Goal: Task Accomplishment & Management: Complete application form

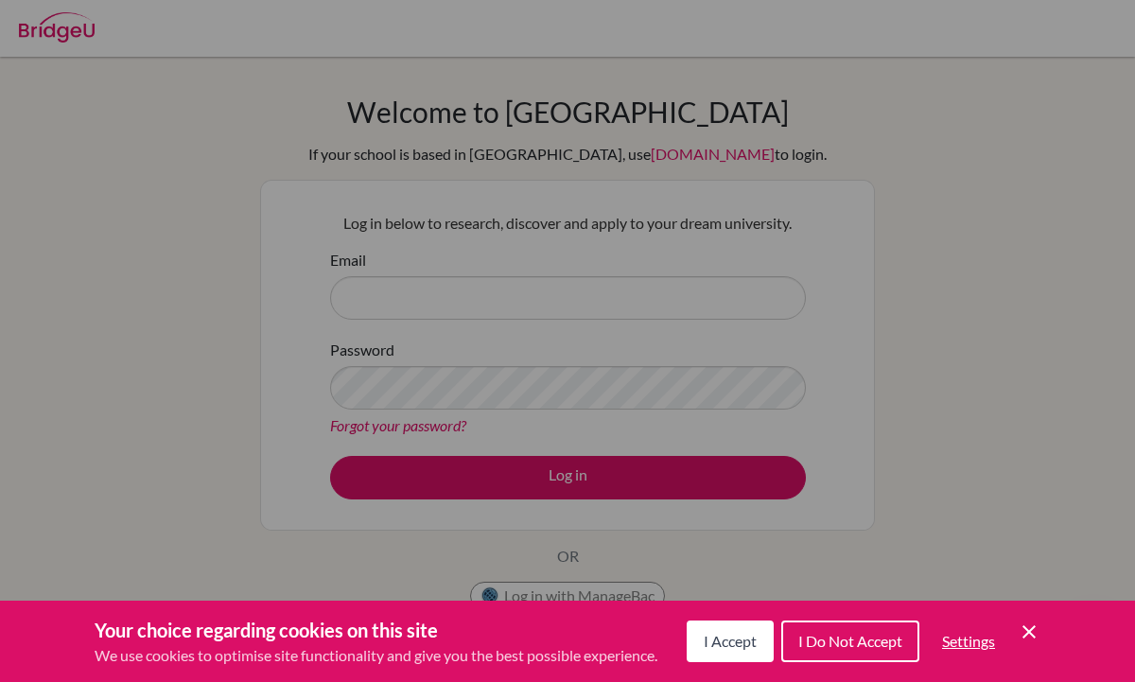
click at [735, 642] on span "I Accept" at bounding box center [730, 641] width 53 height 18
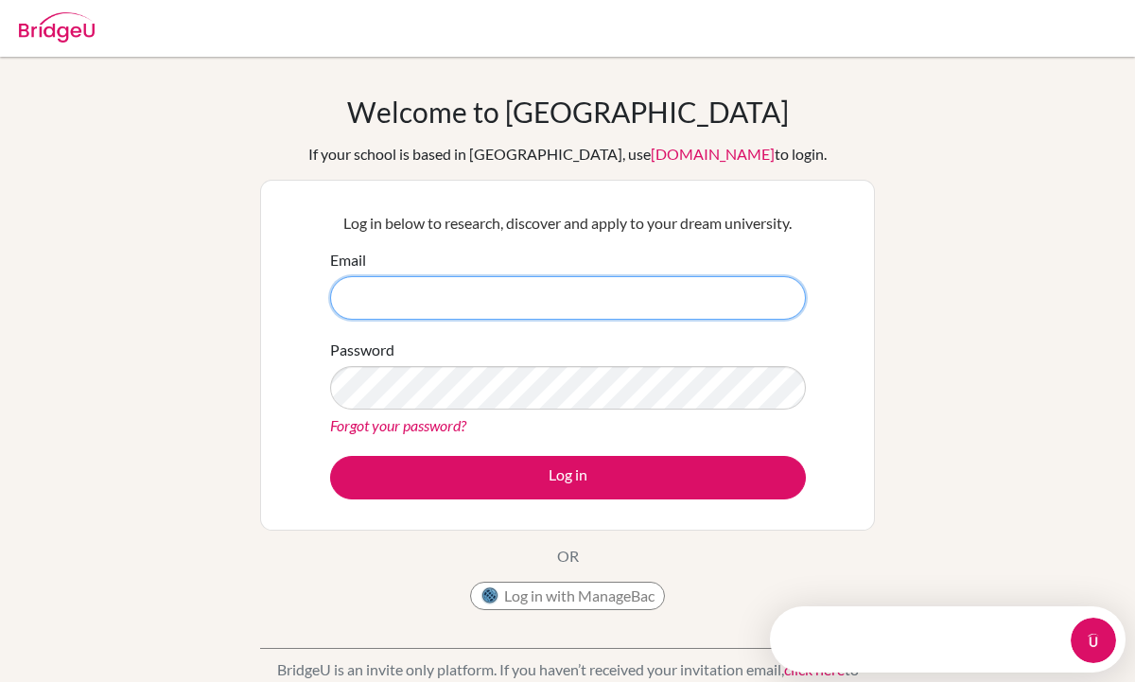
click at [618, 315] on input "Email" at bounding box center [568, 298] width 476 height 44
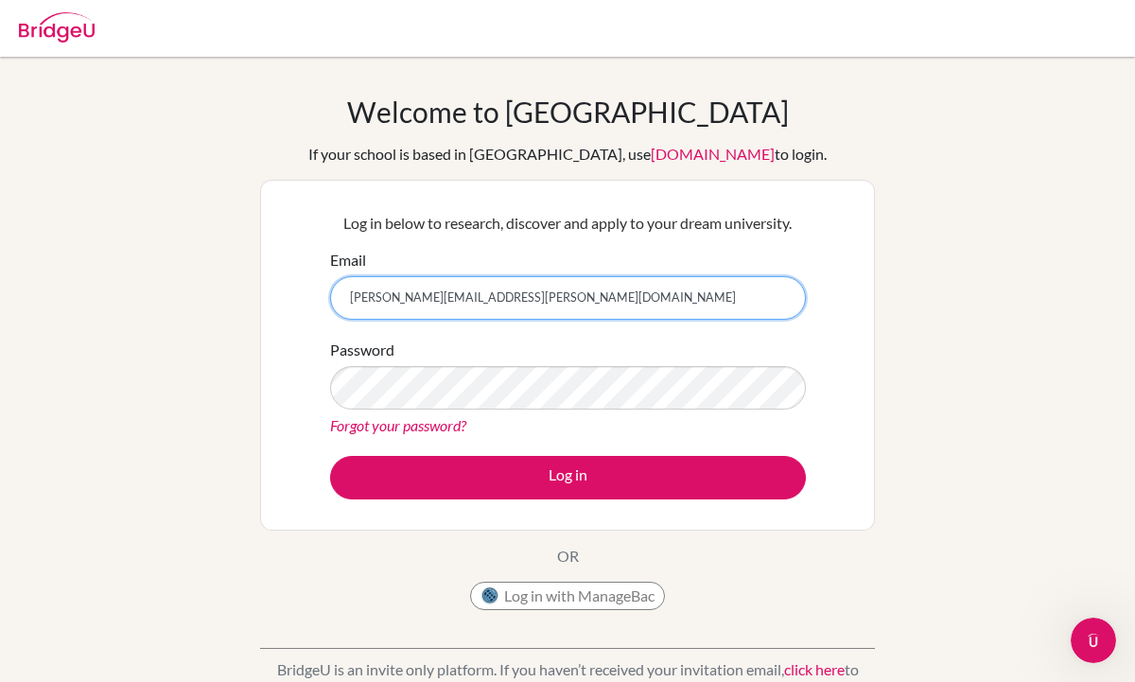
type input "[PERSON_NAME][EMAIL_ADDRESS][PERSON_NAME][DOMAIN_NAME]"
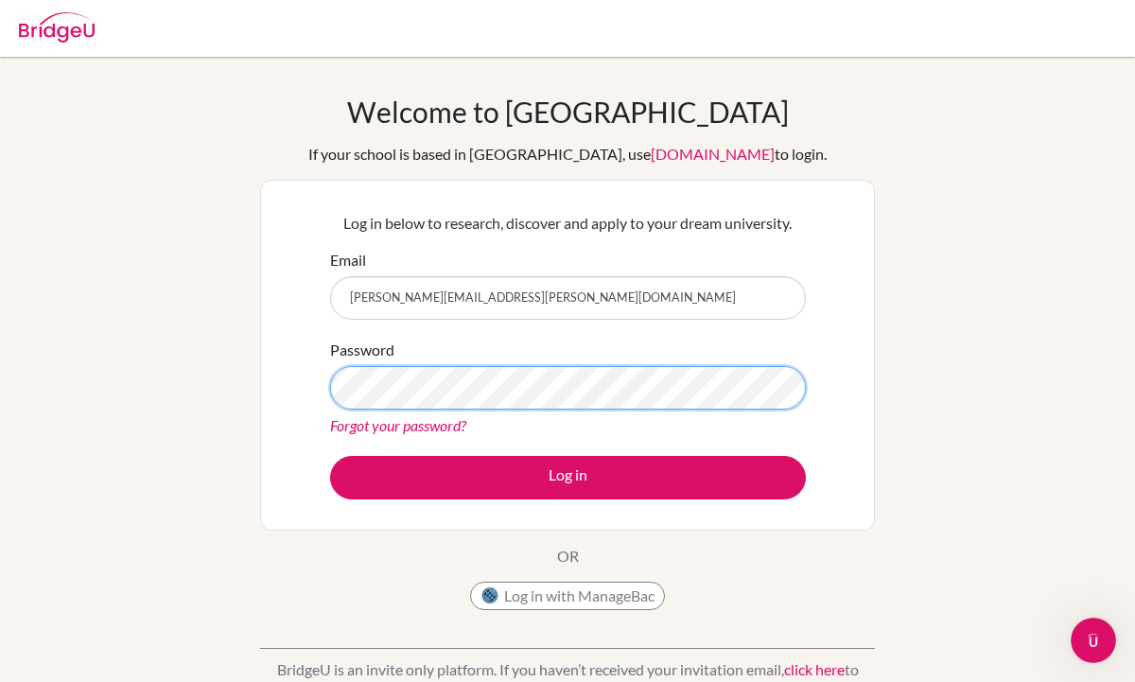
click at [330, 456] on button "Log in" at bounding box center [568, 478] width 476 height 44
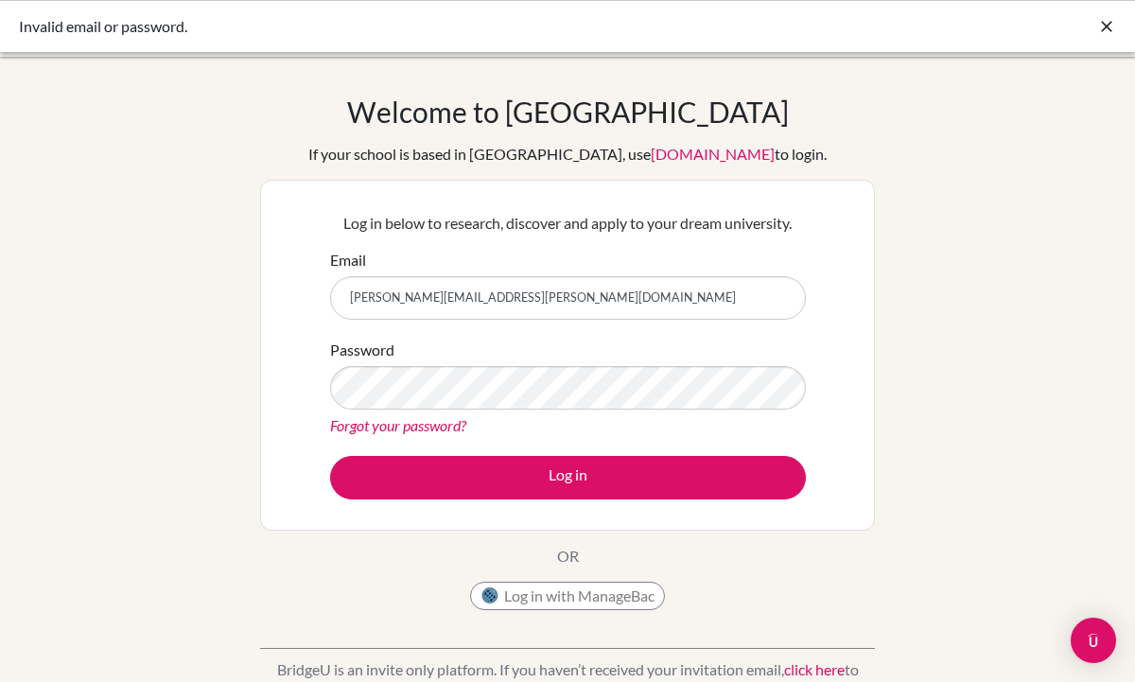
scroll to position [94, 0]
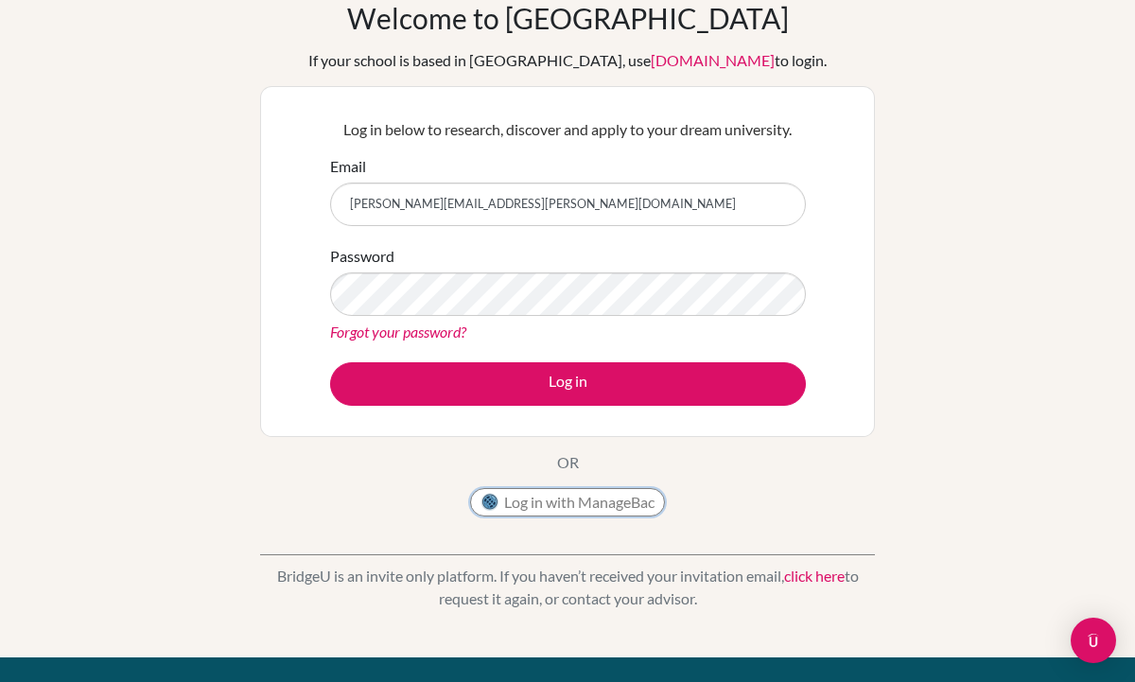
click at [531, 503] on button "Log in with ManageBac" at bounding box center [567, 502] width 195 height 28
